Goal: Transaction & Acquisition: Purchase product/service

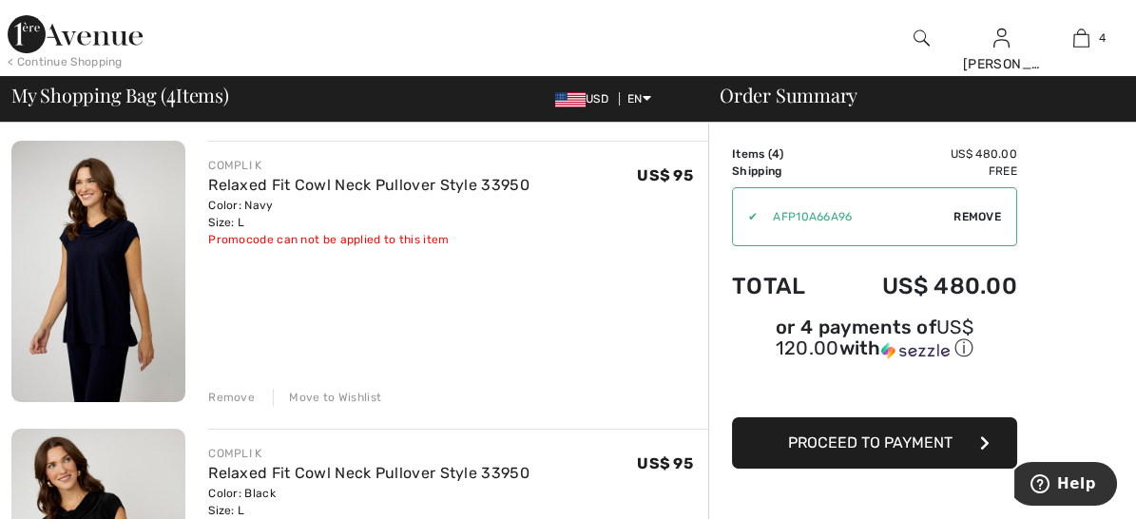
scroll to position [449, 0]
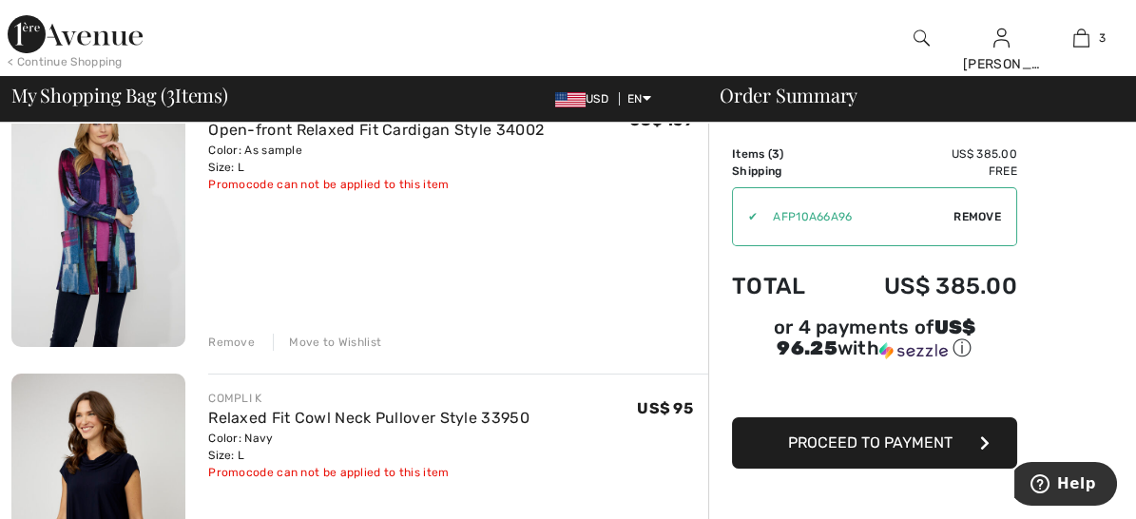
scroll to position [195, 0]
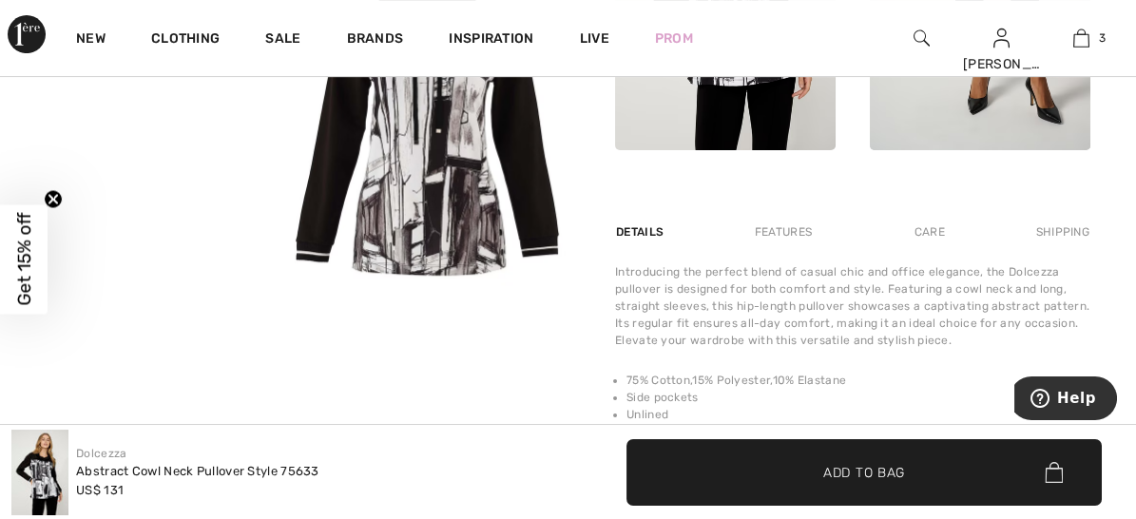
scroll to position [290, 0]
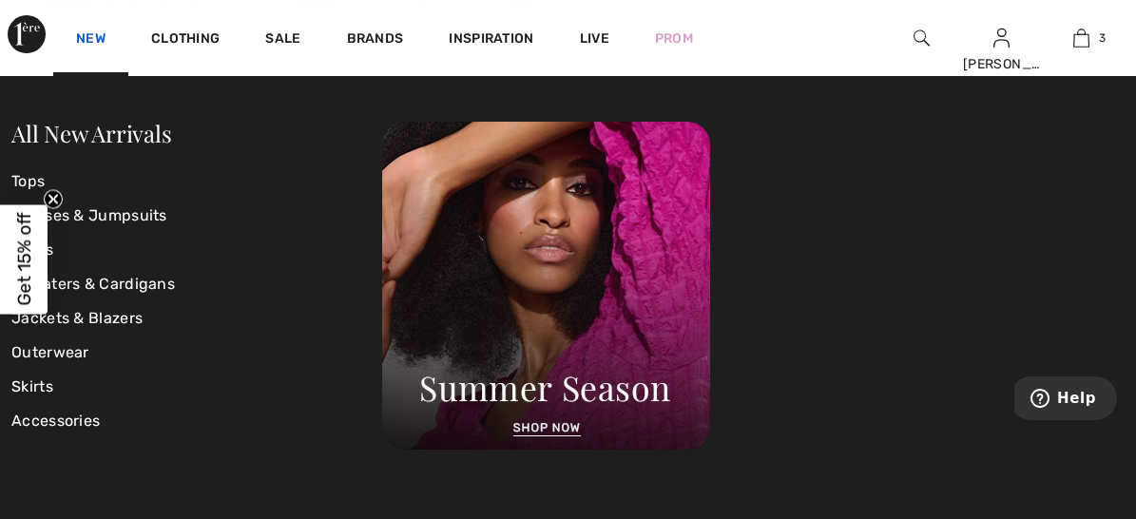
click at [79, 33] on link "New" at bounding box center [90, 40] width 29 height 20
click at [33, 174] on link "Tops" at bounding box center [196, 181] width 371 height 34
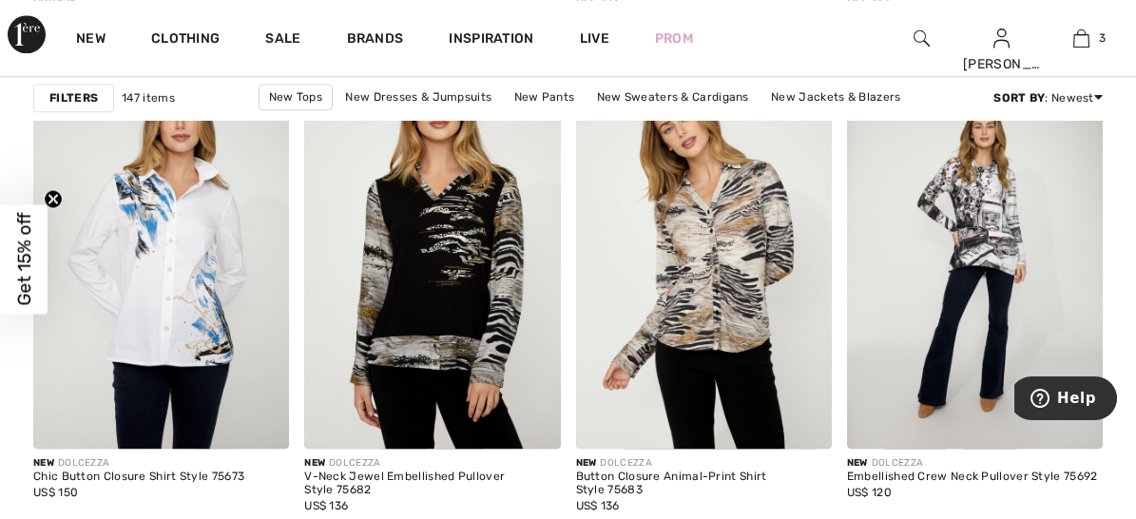
scroll to position [5012, 0]
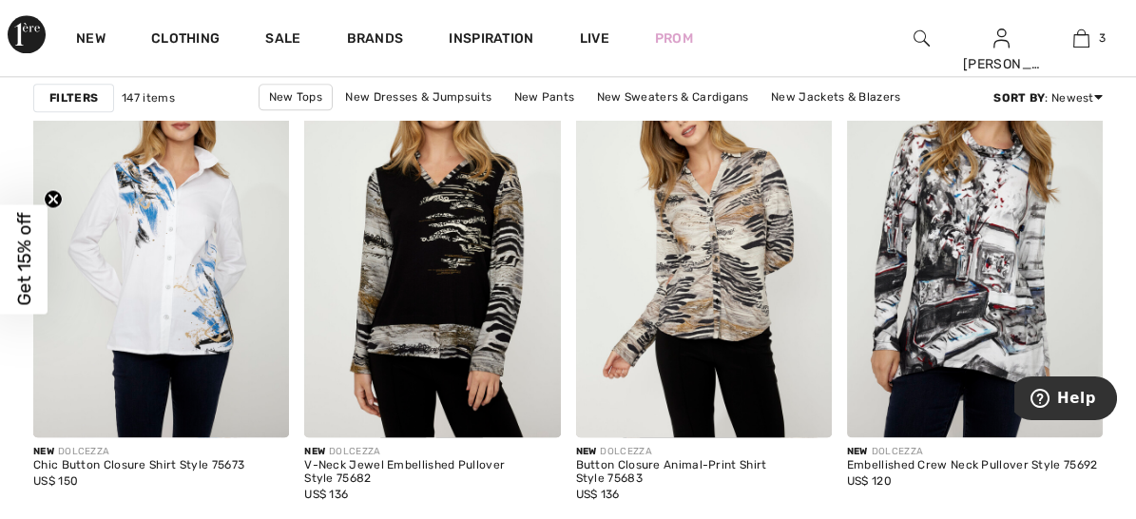
click at [956, 183] on img at bounding box center [975, 245] width 256 height 384
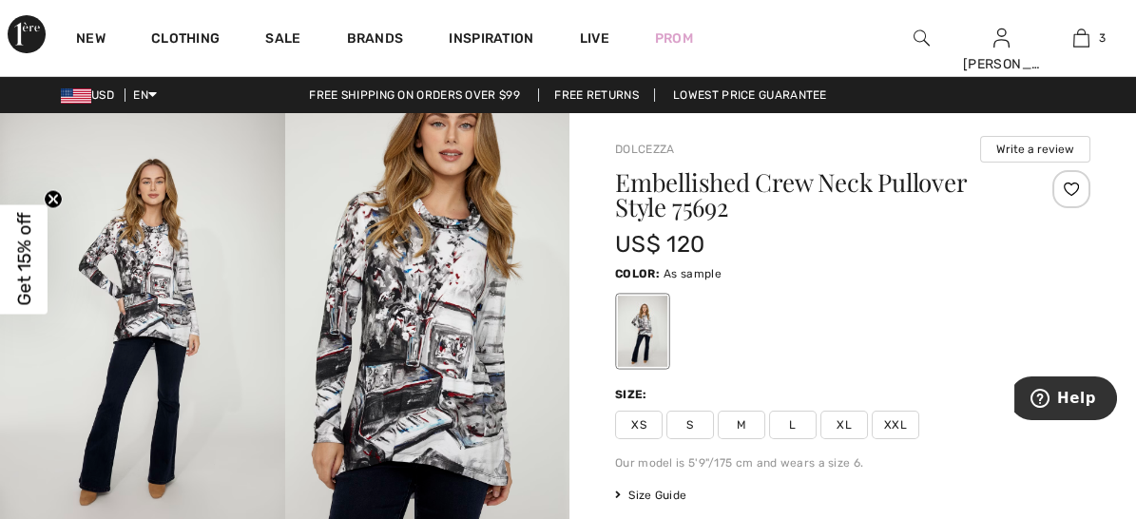
click at [450, 319] on img at bounding box center [427, 326] width 285 height 427
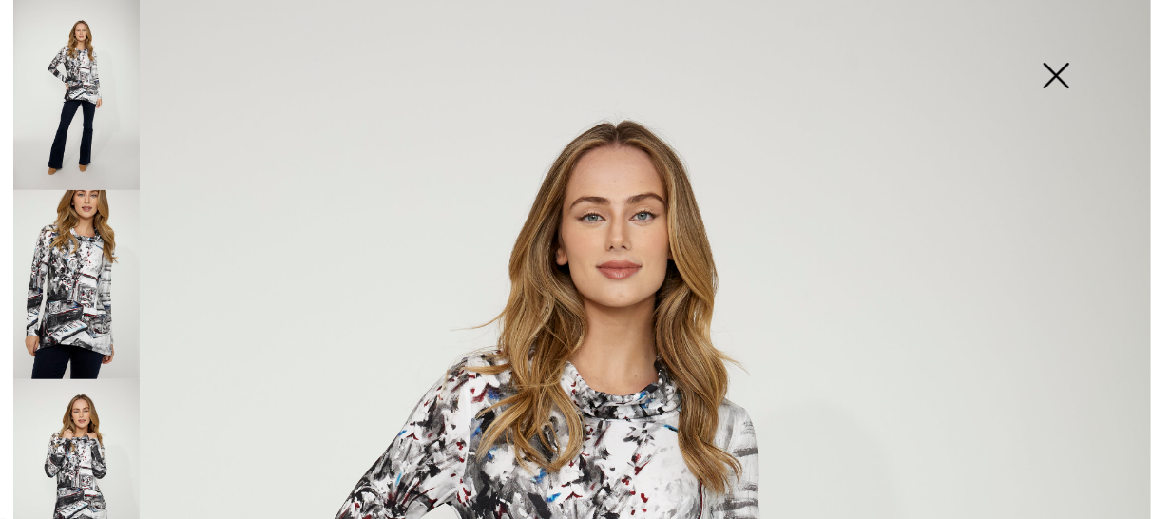
scroll to position [20, 0]
